Goal: Transaction & Acquisition: Purchase product/service

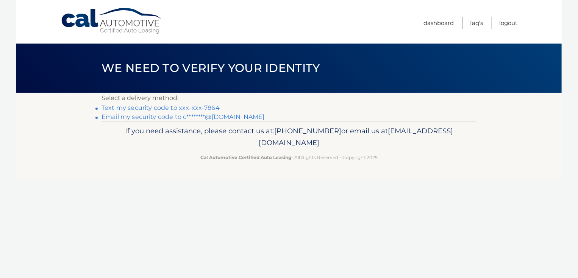
click at [185, 106] on link "Text my security code to xxx-xxx-7864" at bounding box center [161, 107] width 118 height 7
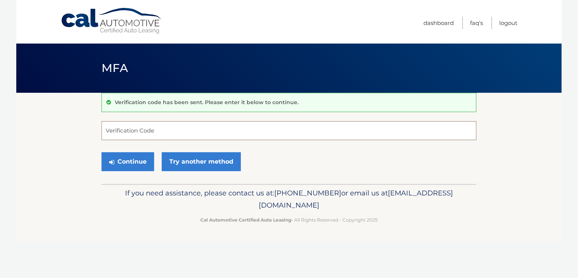
click at [161, 129] on input "Verification Code" at bounding box center [289, 130] width 375 height 19
type input "700466"
click at [132, 165] on button "Continue" at bounding box center [128, 161] width 53 height 19
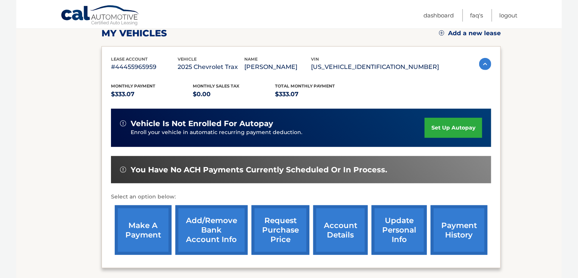
scroll to position [113, 0]
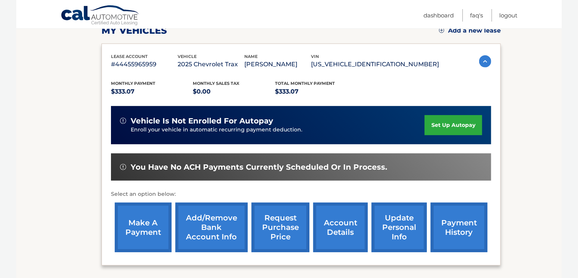
click at [139, 227] on link "make a payment" at bounding box center [143, 228] width 57 height 50
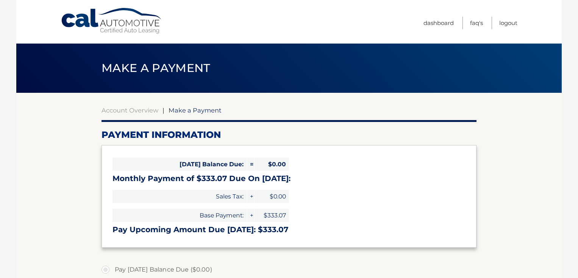
select select "YzViZjc5ZDUtYmNkMC00NjQyLTkyMGUtODAyODA1OGVhY2E2"
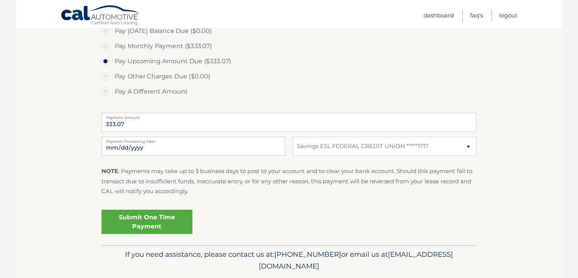
scroll to position [245, 0]
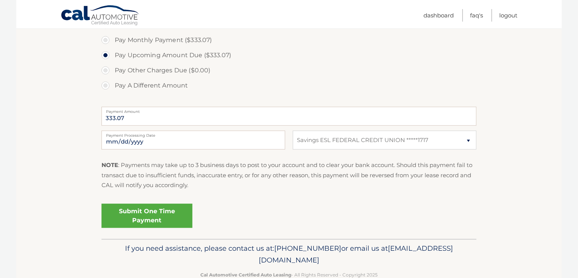
click at [155, 214] on link "Submit One Time Payment" at bounding box center [147, 216] width 91 height 24
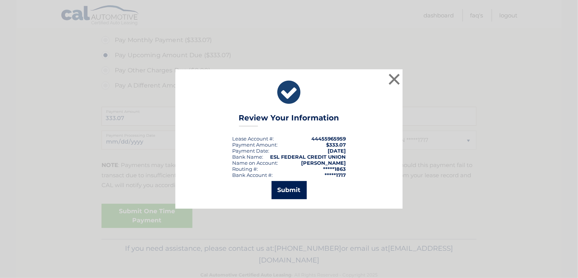
click at [290, 194] on button "Submit" at bounding box center [289, 190] width 35 height 18
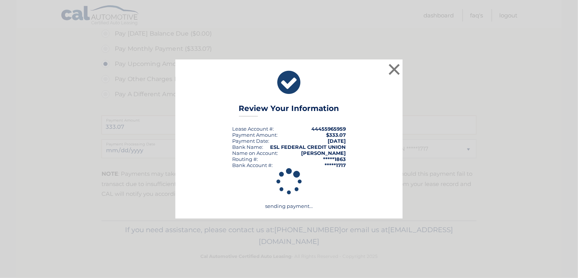
scroll to position [236, 0]
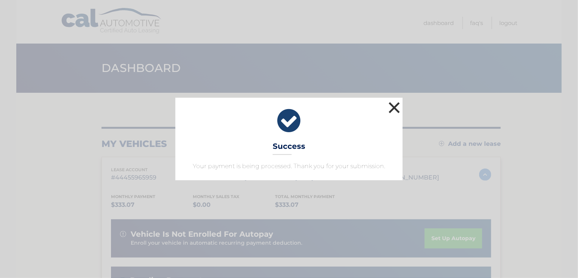
click at [391, 111] on button "×" at bounding box center [394, 107] width 15 height 15
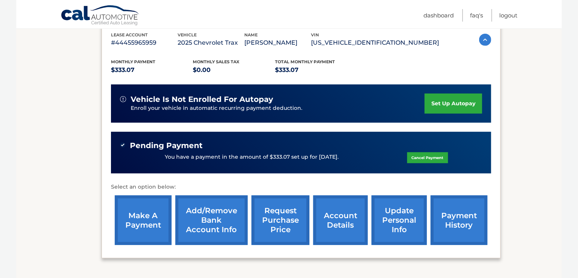
scroll to position [138, 0]
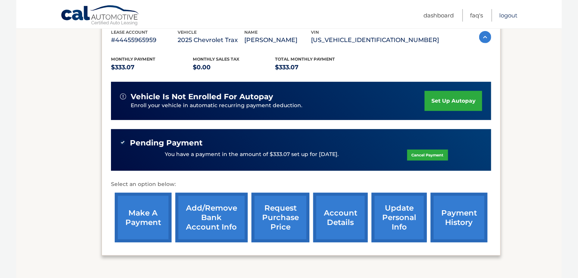
click at [508, 17] on link "Logout" at bounding box center [509, 15] width 18 height 13
